Goal: Share content: Share content

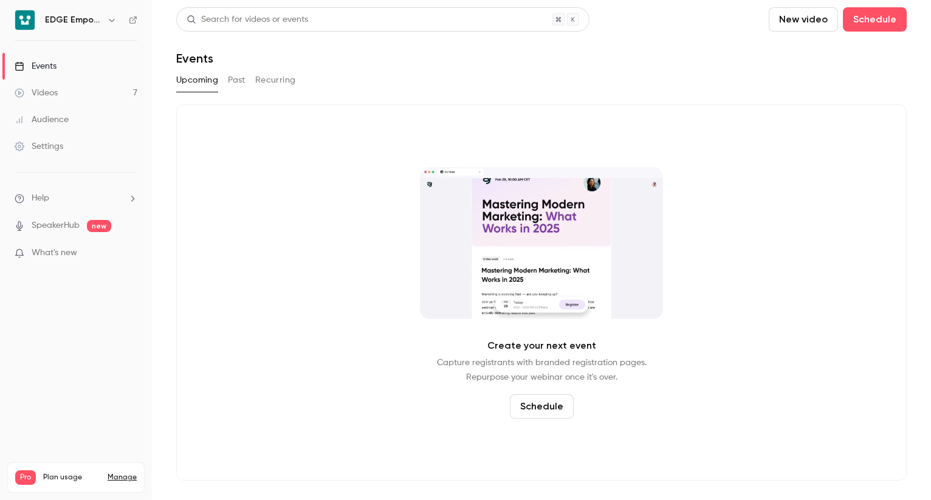
click at [103, 94] on link "Videos 7" at bounding box center [76, 93] width 152 height 27
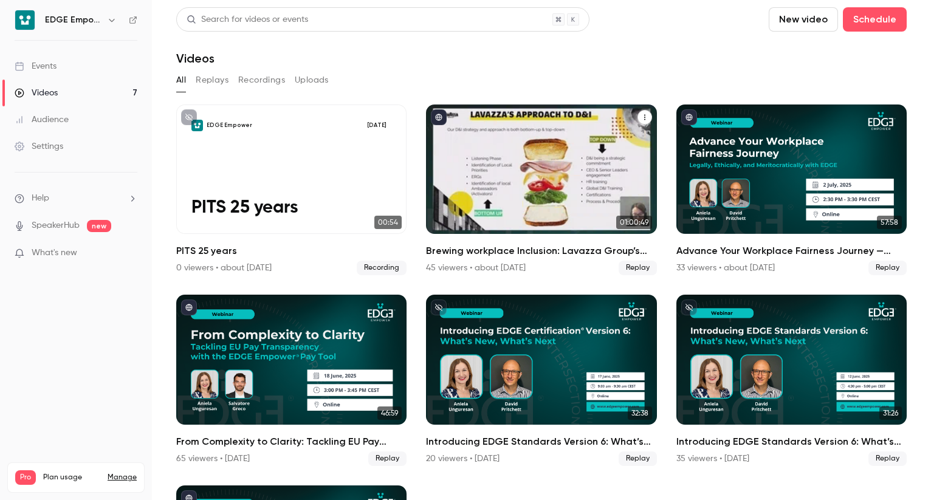
click at [495, 204] on div "Brewing workplace Inclusion: Lavazza Group’s EDGE Certification Journey with ED…" at bounding box center [541, 169] width 230 height 129
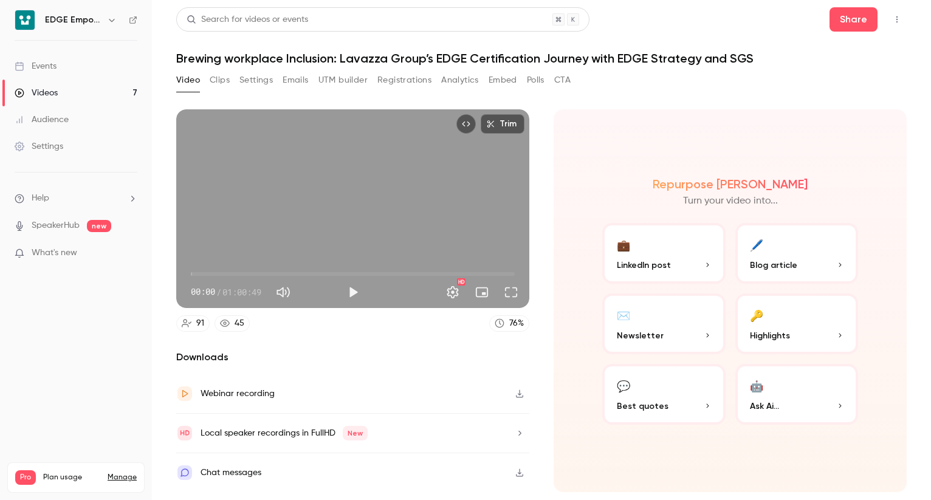
click at [125, 88] on link "Videos 7" at bounding box center [76, 93] width 152 height 27
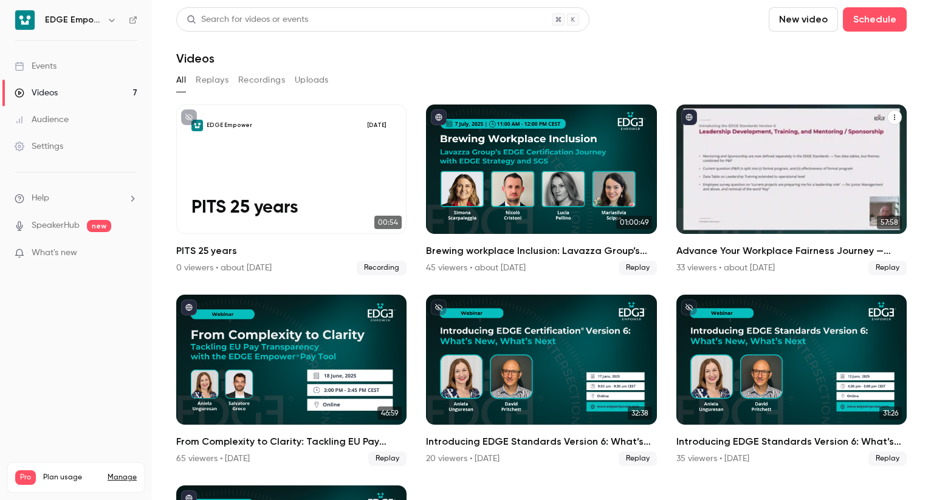
click at [751, 153] on div "Advance Your Workplace Fairness Journey — Legally, Ethically, and Meritocratica…" at bounding box center [792, 169] width 230 height 129
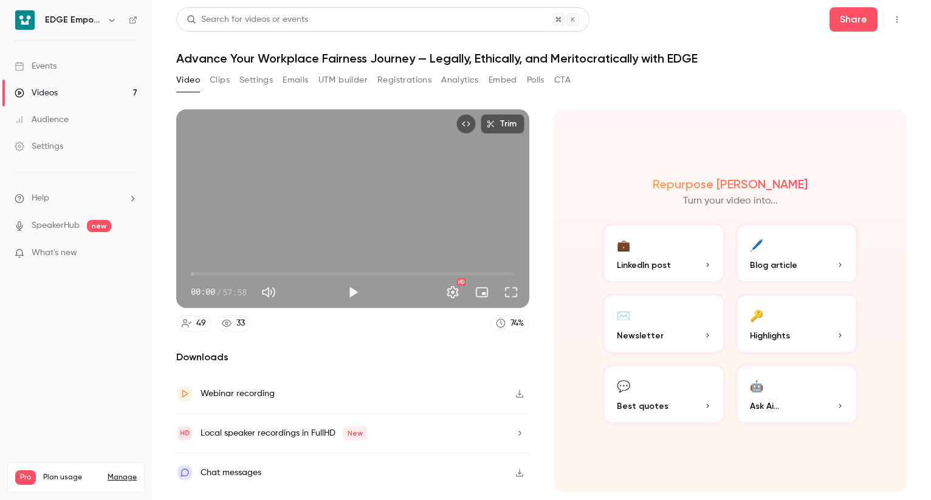
click at [681, 394] on button "💬 Best quotes" at bounding box center [663, 394] width 123 height 61
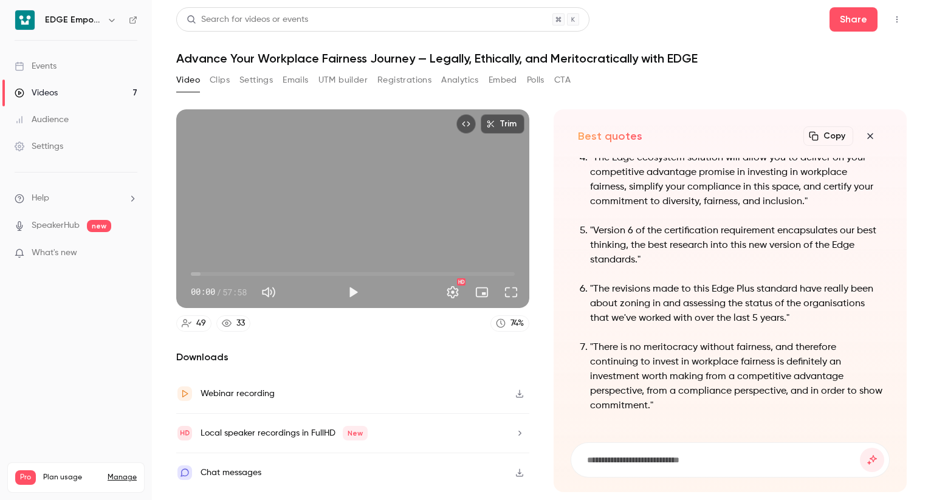
click at [698, 363] on p ""There is no meritocracy without fairness, and therefore continuing to invest i…" at bounding box center [736, 376] width 292 height 73
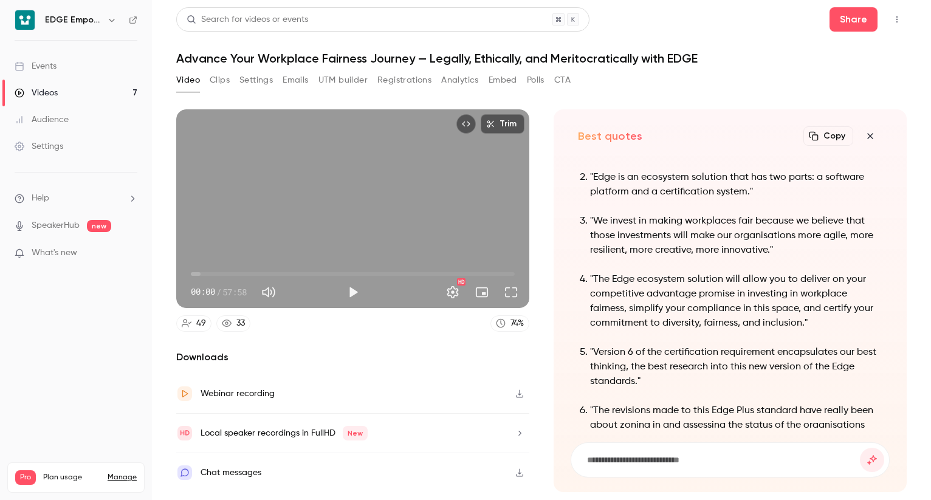
scroll to position [-182, 0]
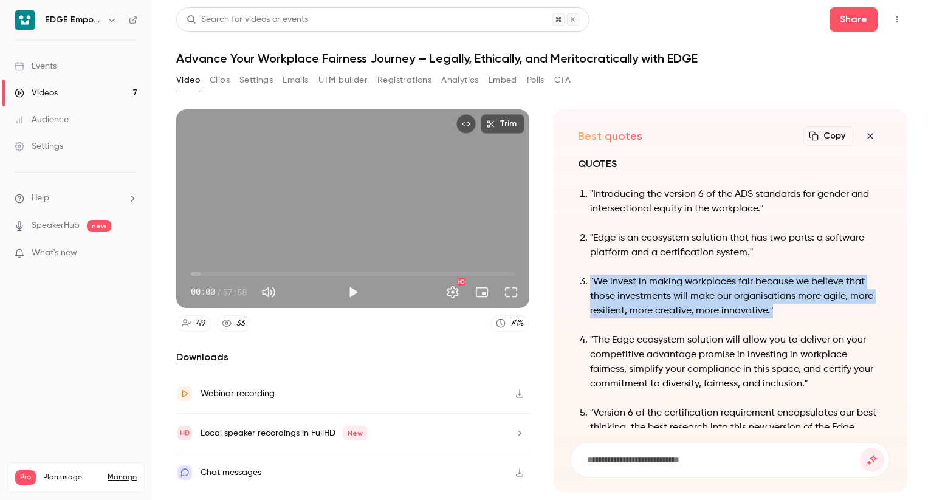
drag, startPoint x: 773, startPoint y: 310, endPoint x: 584, endPoint y: 286, distance: 191.1
click at [590, 286] on li ""We invest in making workplaces fair because we believe that those investments …" at bounding box center [736, 297] width 292 height 44
drag, startPoint x: 584, startPoint y: 286, endPoint x: 648, endPoint y: 294, distance: 64.8
copy p ""We invest in making workplaces fair because we believe that those investments …"
click at [656, 288] on p ""We invest in making workplaces fair because we believe that those investments …" at bounding box center [736, 297] width 292 height 44
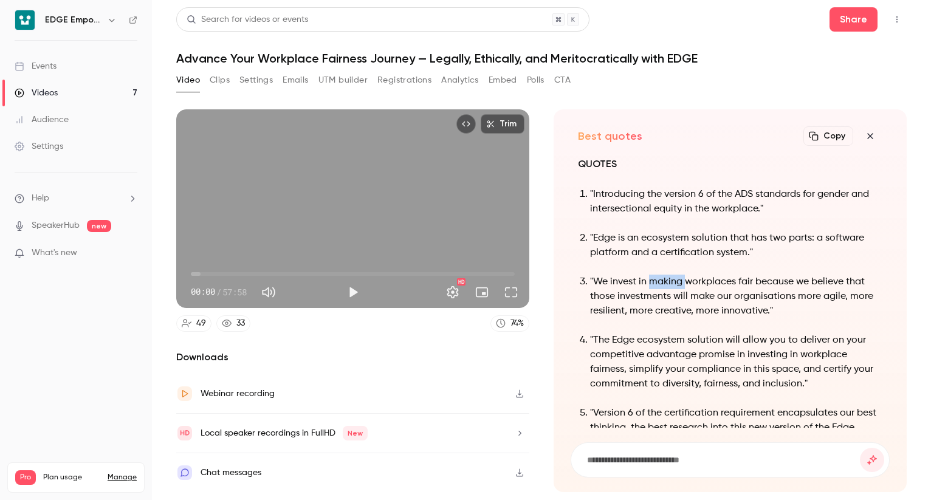
click at [656, 288] on p ""We invest in making workplaces fair because we believe that those investments …" at bounding box center [736, 297] width 292 height 44
click at [67, 251] on span "What's new" at bounding box center [55, 253] width 46 height 13
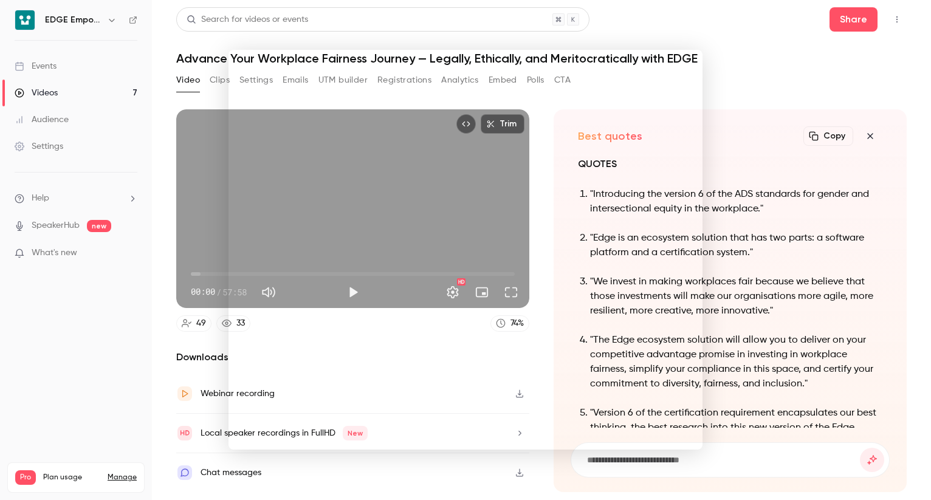
click at [743, 49] on div at bounding box center [465, 250] width 931 height 500
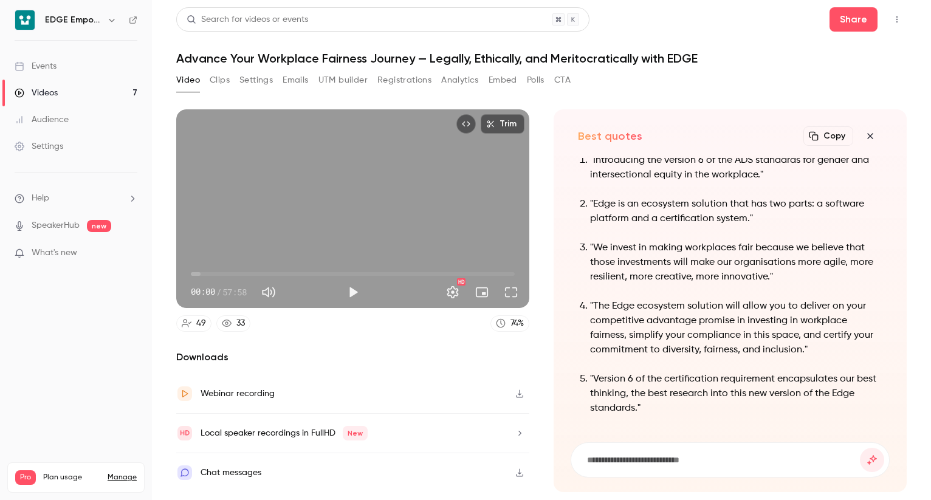
scroll to position [-121, 0]
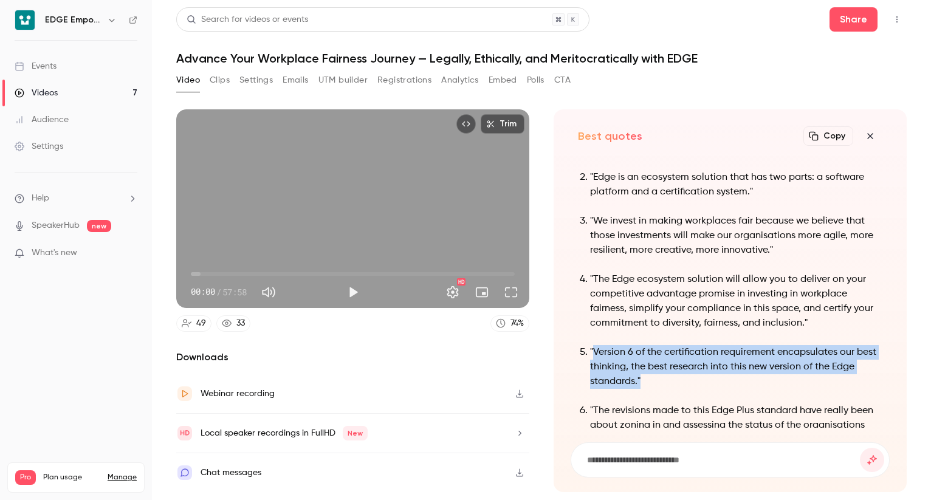
drag, startPoint x: 672, startPoint y: 382, endPoint x: 594, endPoint y: 352, distance: 83.3
click at [594, 352] on p ""Version 6 of the certification requirement encapsulates our best thinking, the…" at bounding box center [736, 367] width 292 height 44
drag, startPoint x: 594, startPoint y: 352, endPoint x: 610, endPoint y: 354, distance: 16.6
copy p "Version 6 of the certification requirement encapsulates our best thinking, the …"
click at [868, 134] on icon "button" at bounding box center [869, 135] width 5 height 5
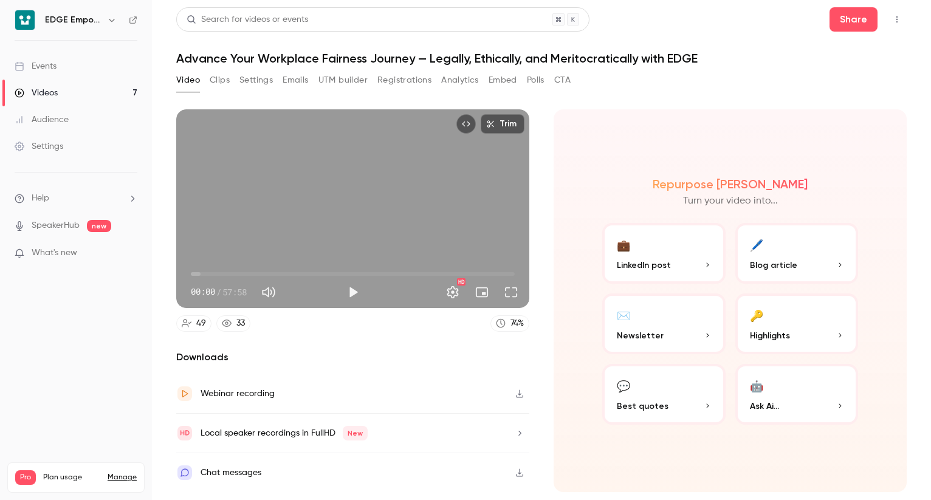
click at [788, 328] on button "🔑 Highlights" at bounding box center [796, 324] width 123 height 61
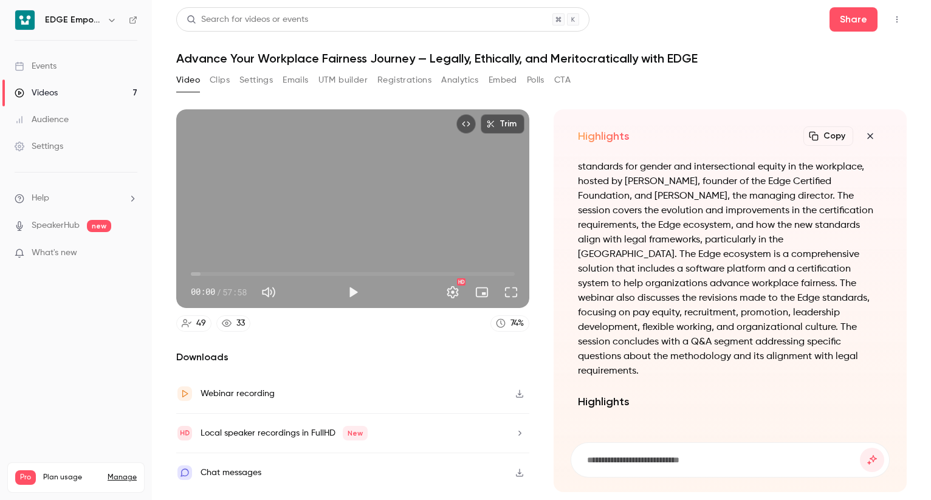
scroll to position [-608, 0]
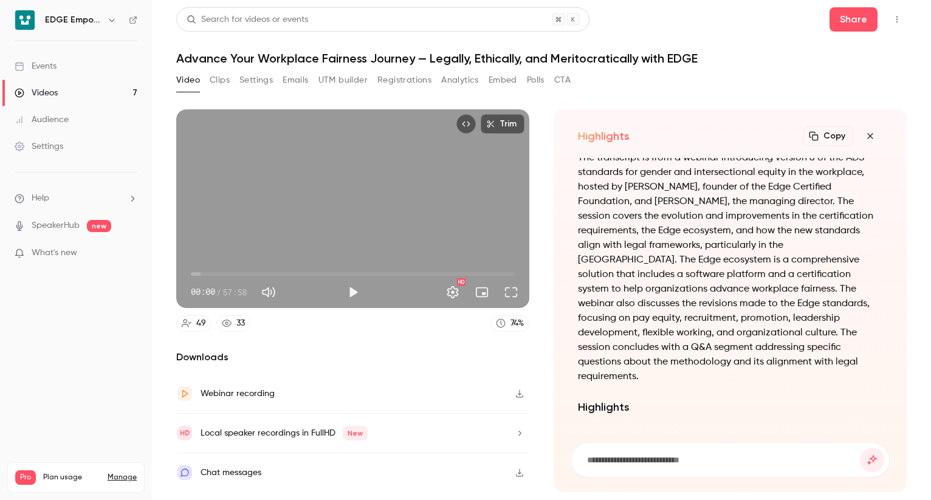
click at [85, 63] on link "Events" at bounding box center [76, 66] width 152 height 27
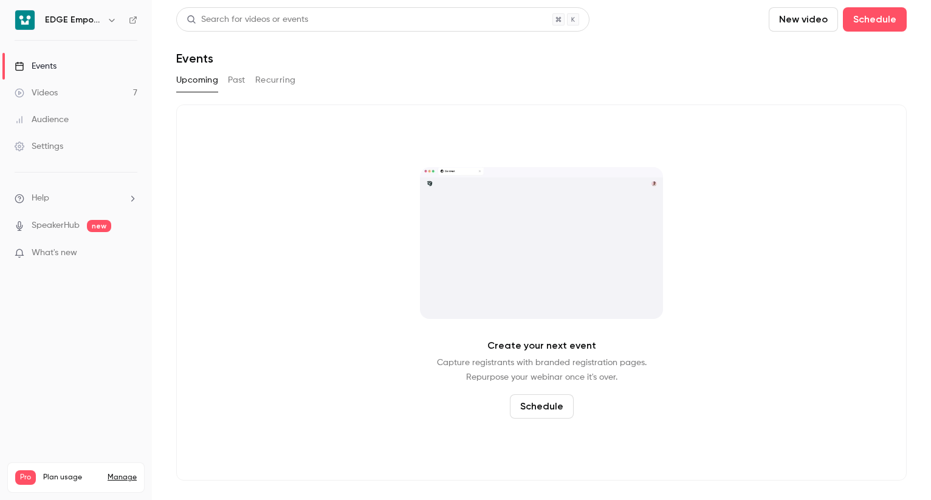
click at [88, 88] on link "Videos 7" at bounding box center [76, 93] width 152 height 27
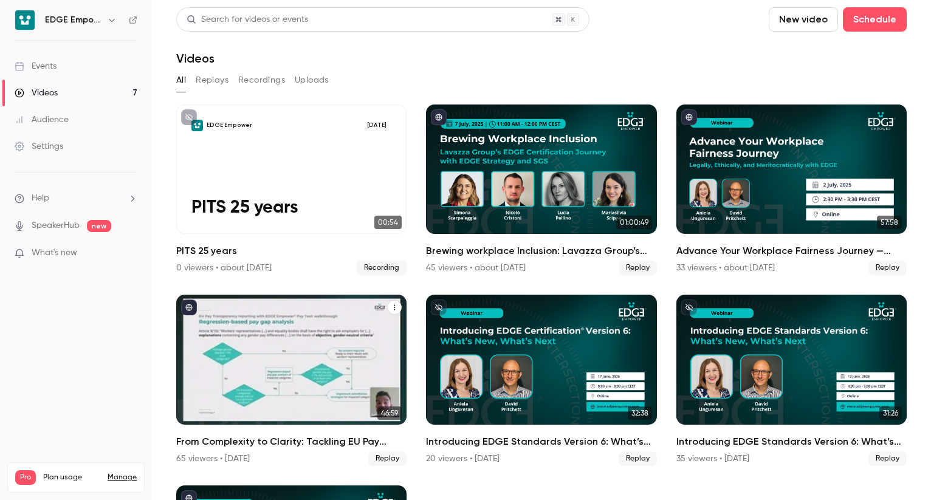
click at [320, 338] on div "From Complexity to Clarity: Tackling EU Pay Transparency with the EDGE Empower …" at bounding box center [291, 359] width 230 height 129
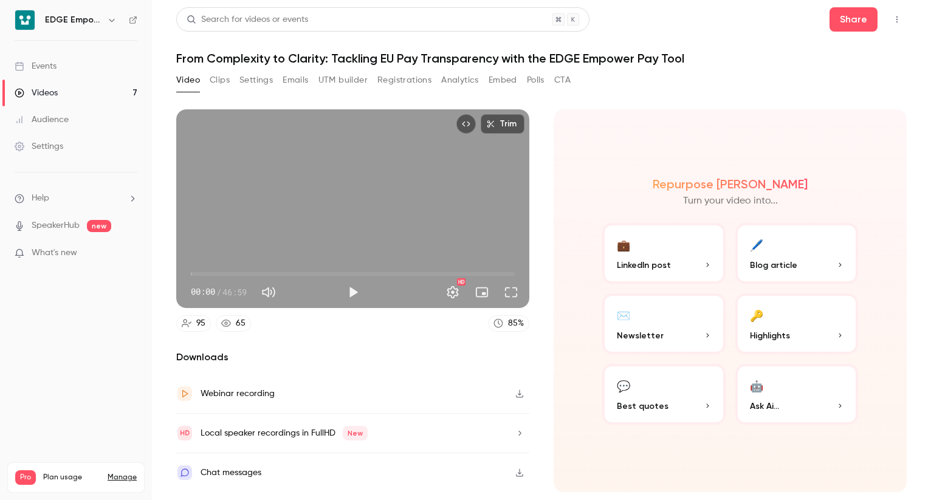
click at [851, 33] on header "Search for videos or events Share From Complexity to Clarity: Tackling EU Pay T…" at bounding box center [541, 36] width 731 height 58
click at [846, 16] on button "Share" at bounding box center [854, 19] width 48 height 24
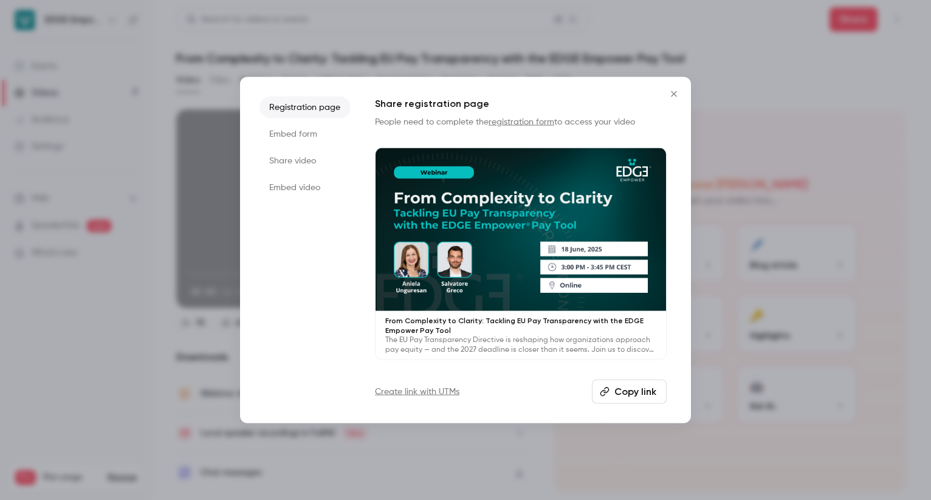
click at [633, 396] on button "Copy link" at bounding box center [629, 392] width 75 height 24
